Goal: Task Accomplishment & Management: Use online tool/utility

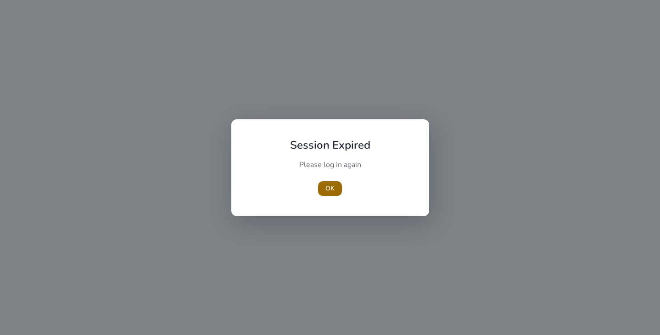
click at [328, 194] on span "button" at bounding box center [330, 189] width 24 height 22
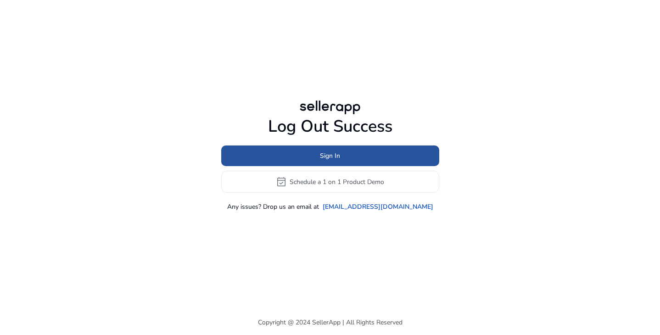
click at [341, 153] on span at bounding box center [330, 156] width 218 height 22
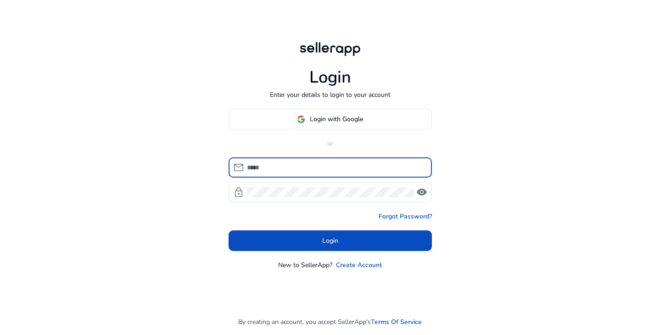
type input "**********"
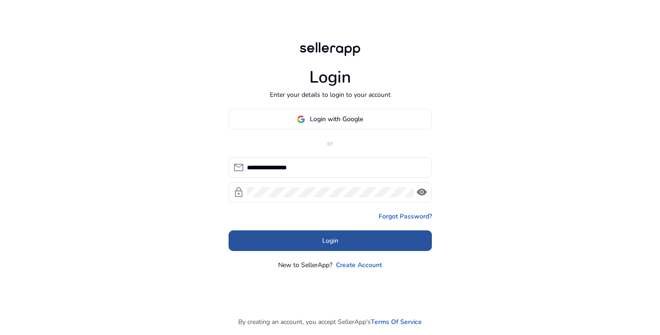
click at [299, 242] on span at bounding box center [329, 241] width 203 height 22
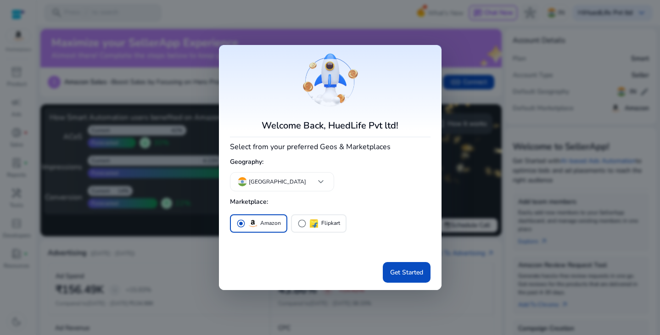
click at [412, 27] on div at bounding box center [330, 167] width 660 height 335
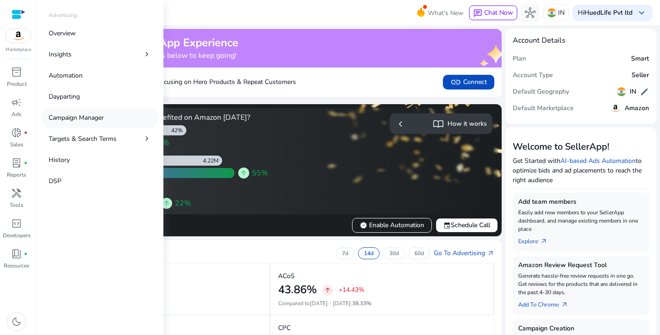
click at [81, 117] on p "Campaign Manager" at bounding box center [76, 118] width 55 height 10
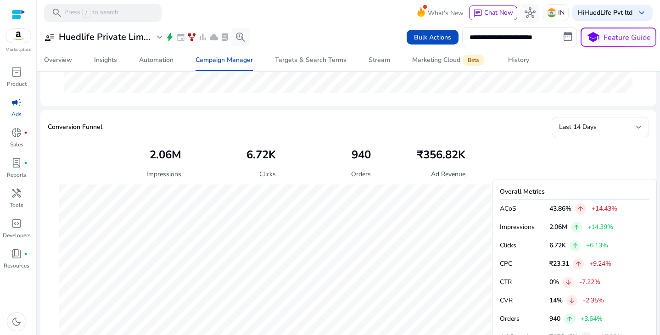
scroll to position [284, 0]
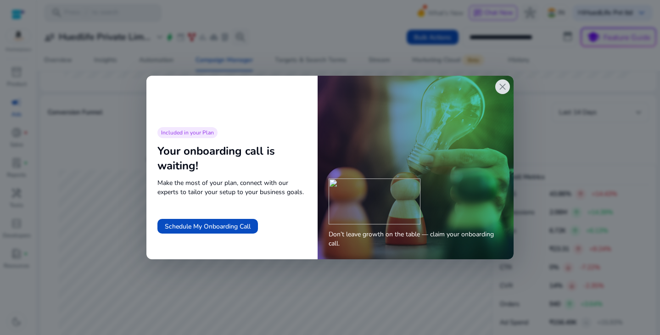
click at [500, 87] on span "close" at bounding box center [502, 86] width 11 height 11
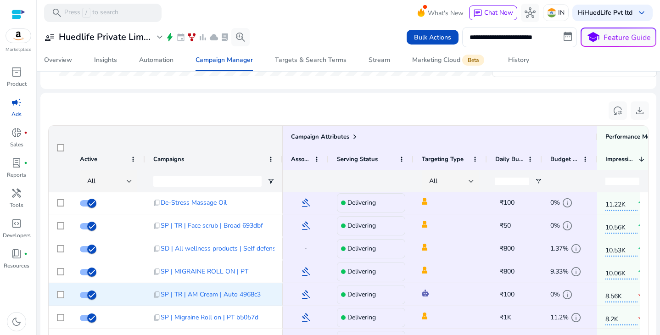
scroll to position [0, 0]
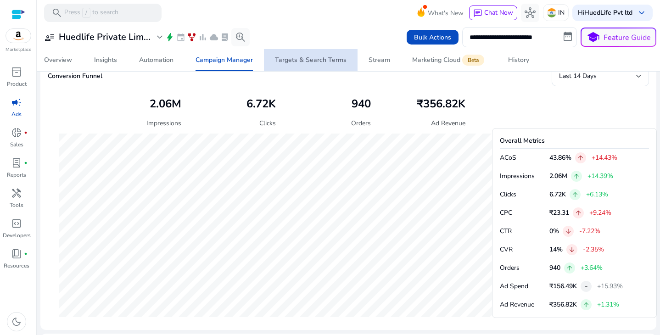
click at [320, 65] on span "Targets & Search Terms" at bounding box center [311, 60] width 72 height 22
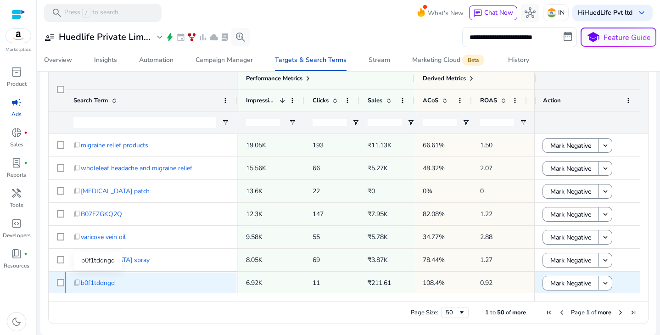
click at [96, 284] on span "b0f1tddngd" at bounding box center [98, 282] width 34 height 19
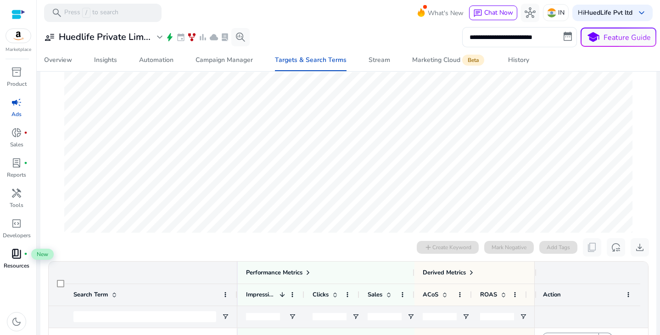
click at [12, 254] on span "book_4" at bounding box center [16, 253] width 11 height 11
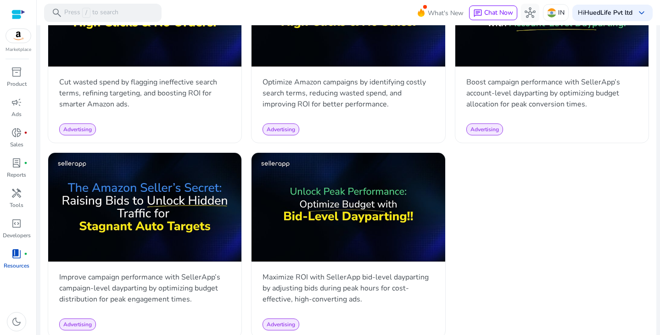
scroll to position [1113, 0]
